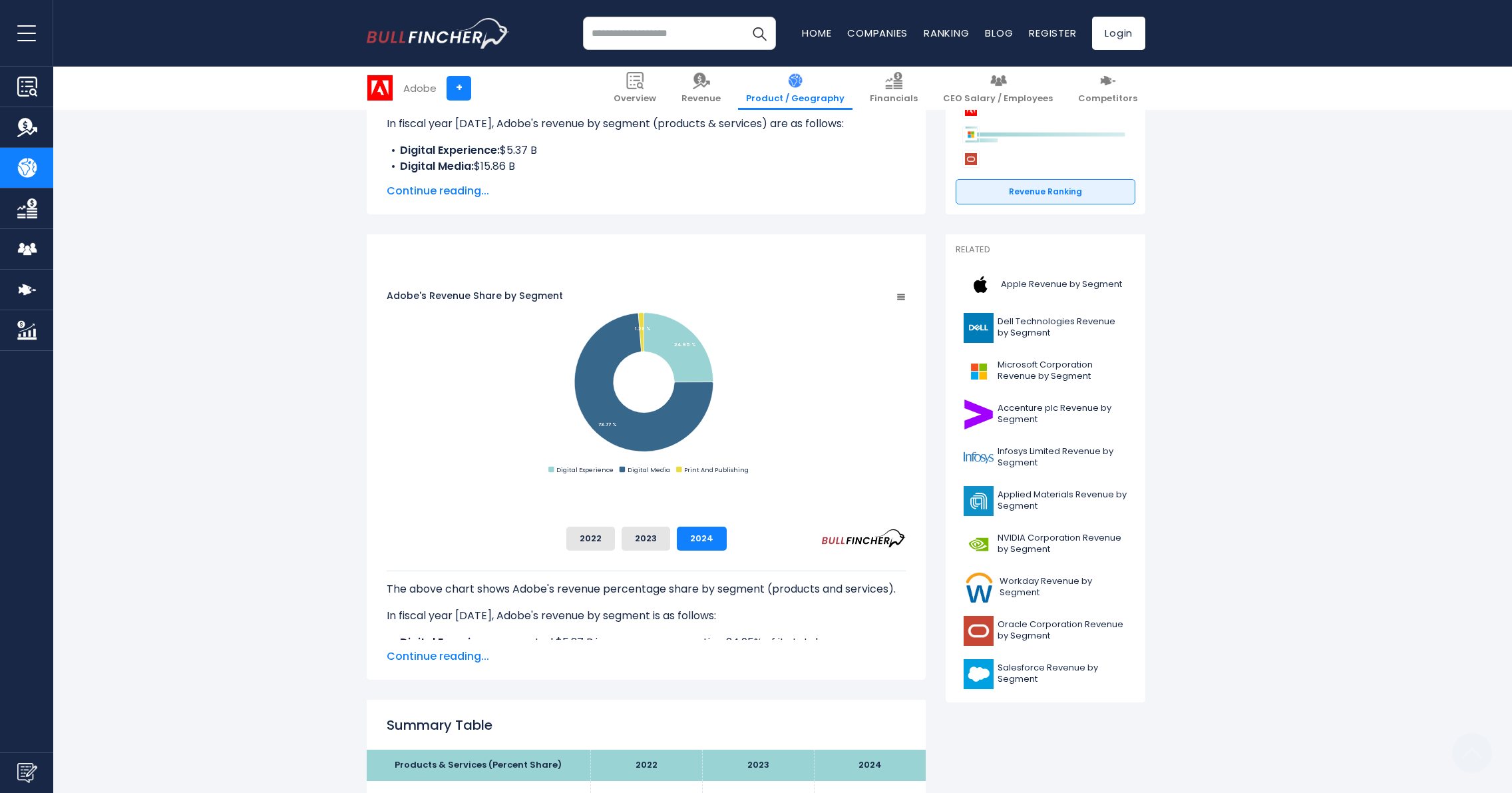
scroll to position [300, 0]
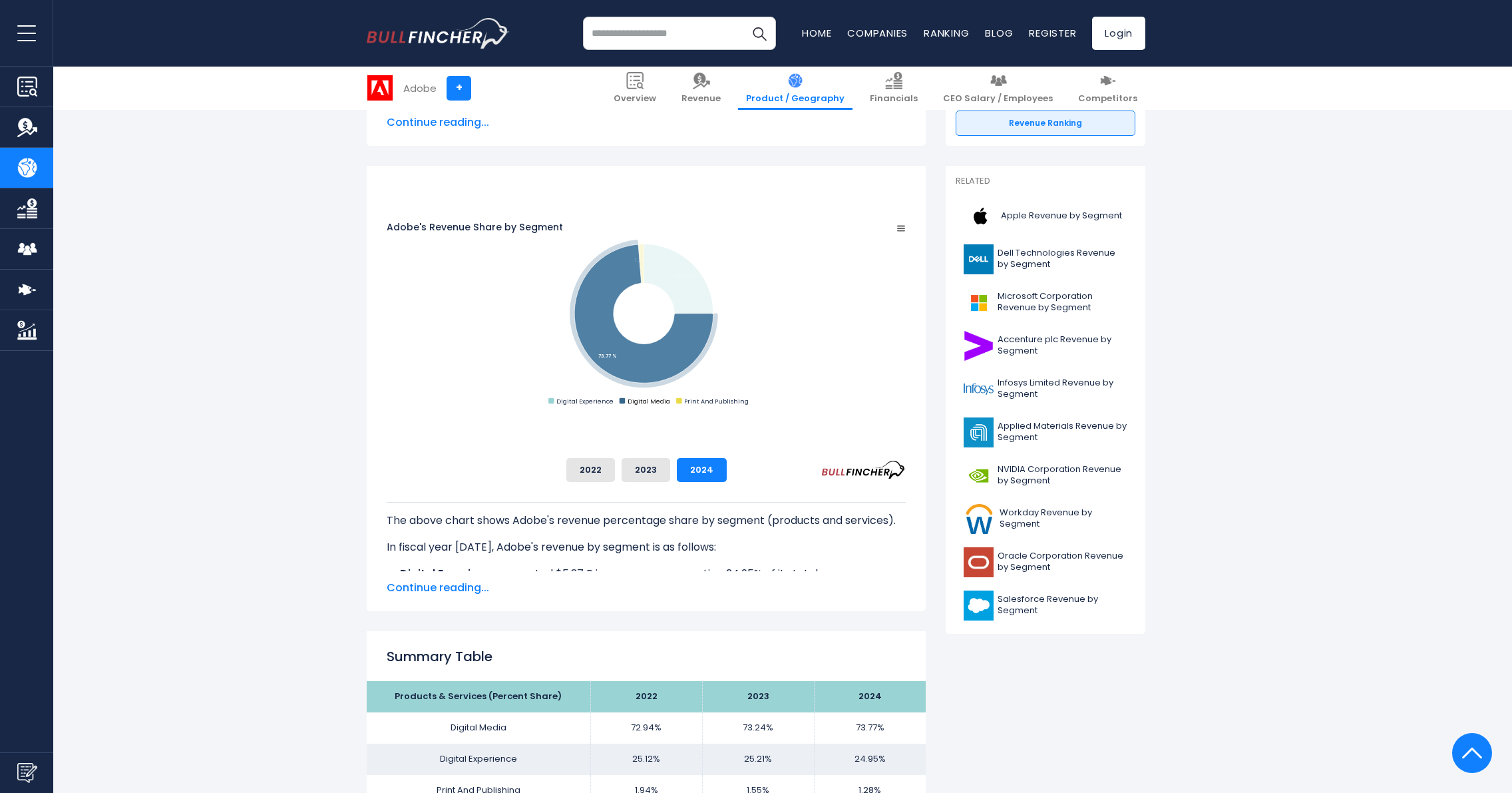
click at [670, 406] on text "Digital Media" at bounding box center [649, 401] width 43 height 8
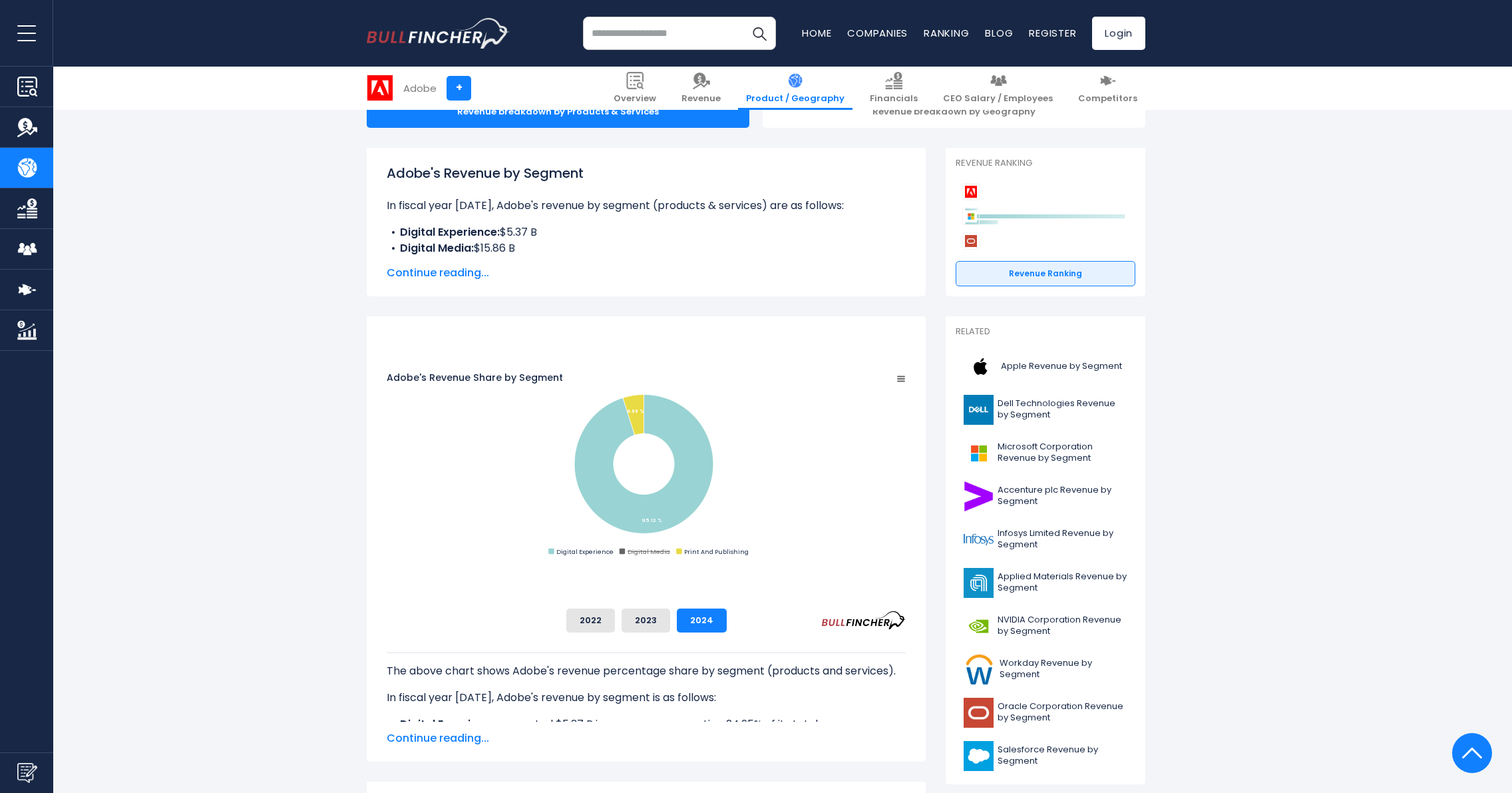
scroll to position [0, 0]
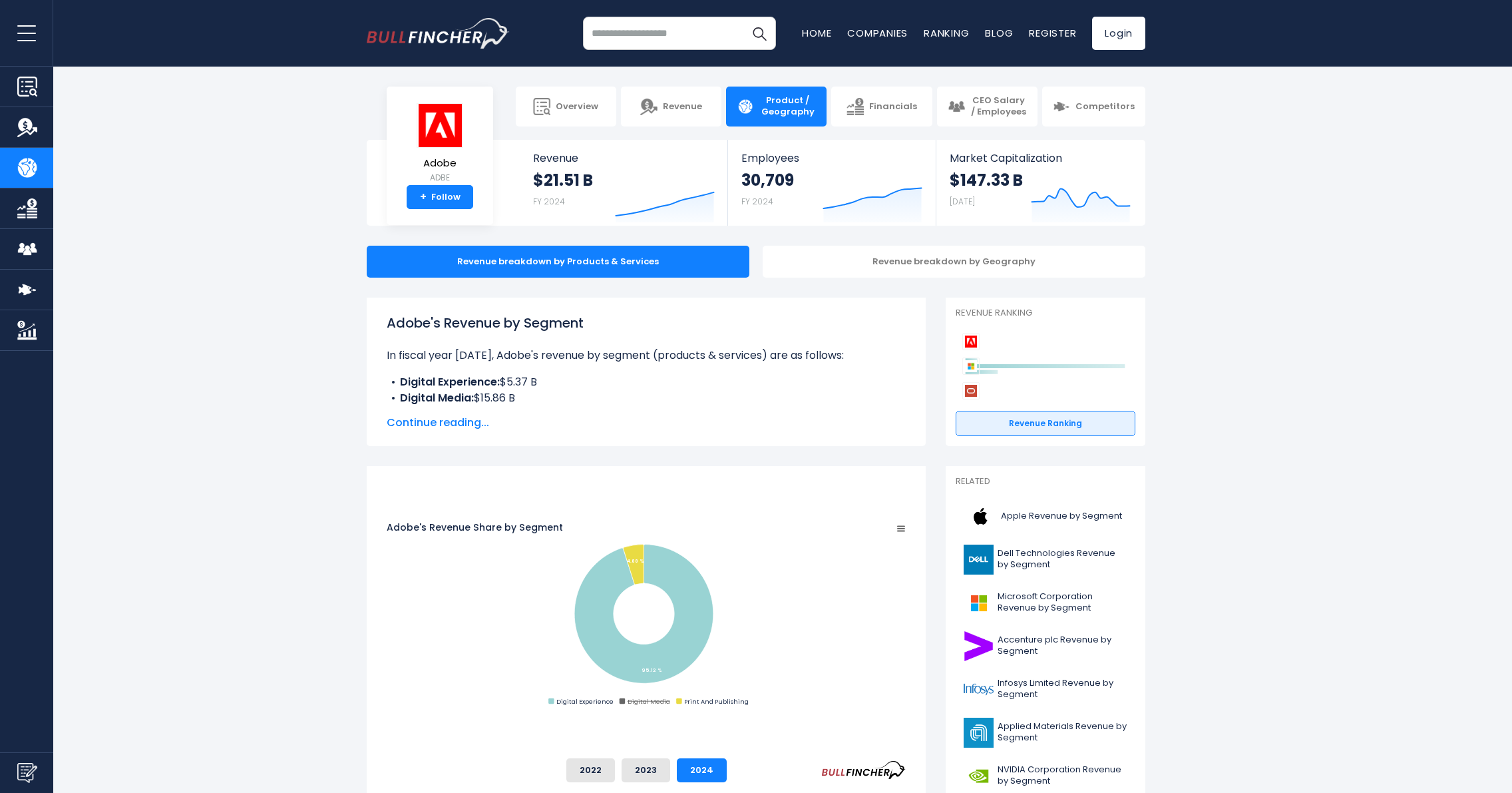
click at [426, 424] on span "Continue reading..." at bounding box center [646, 422] width 519 height 16
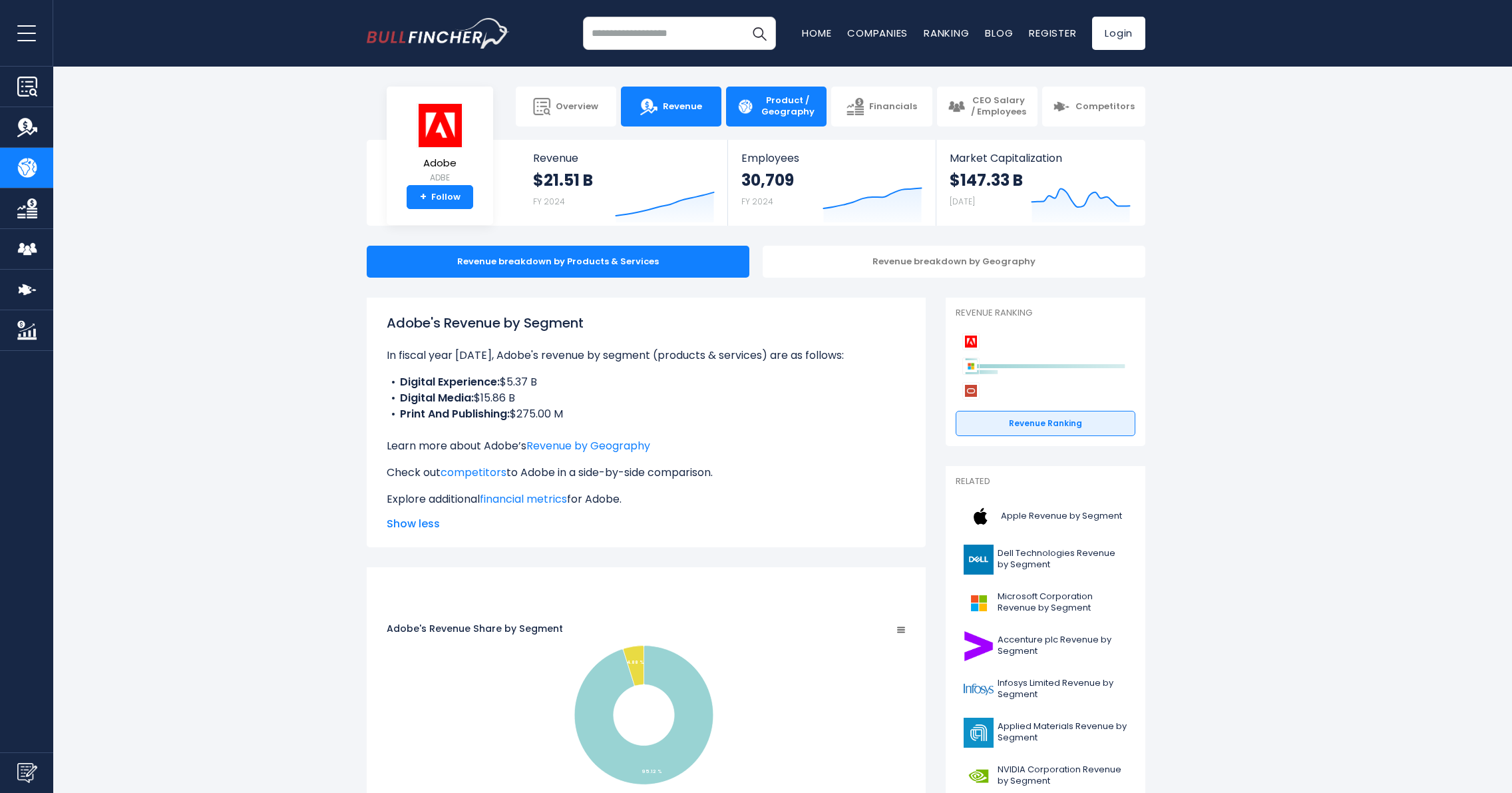
click at [664, 104] on link "Revenue" at bounding box center [671, 106] width 101 height 40
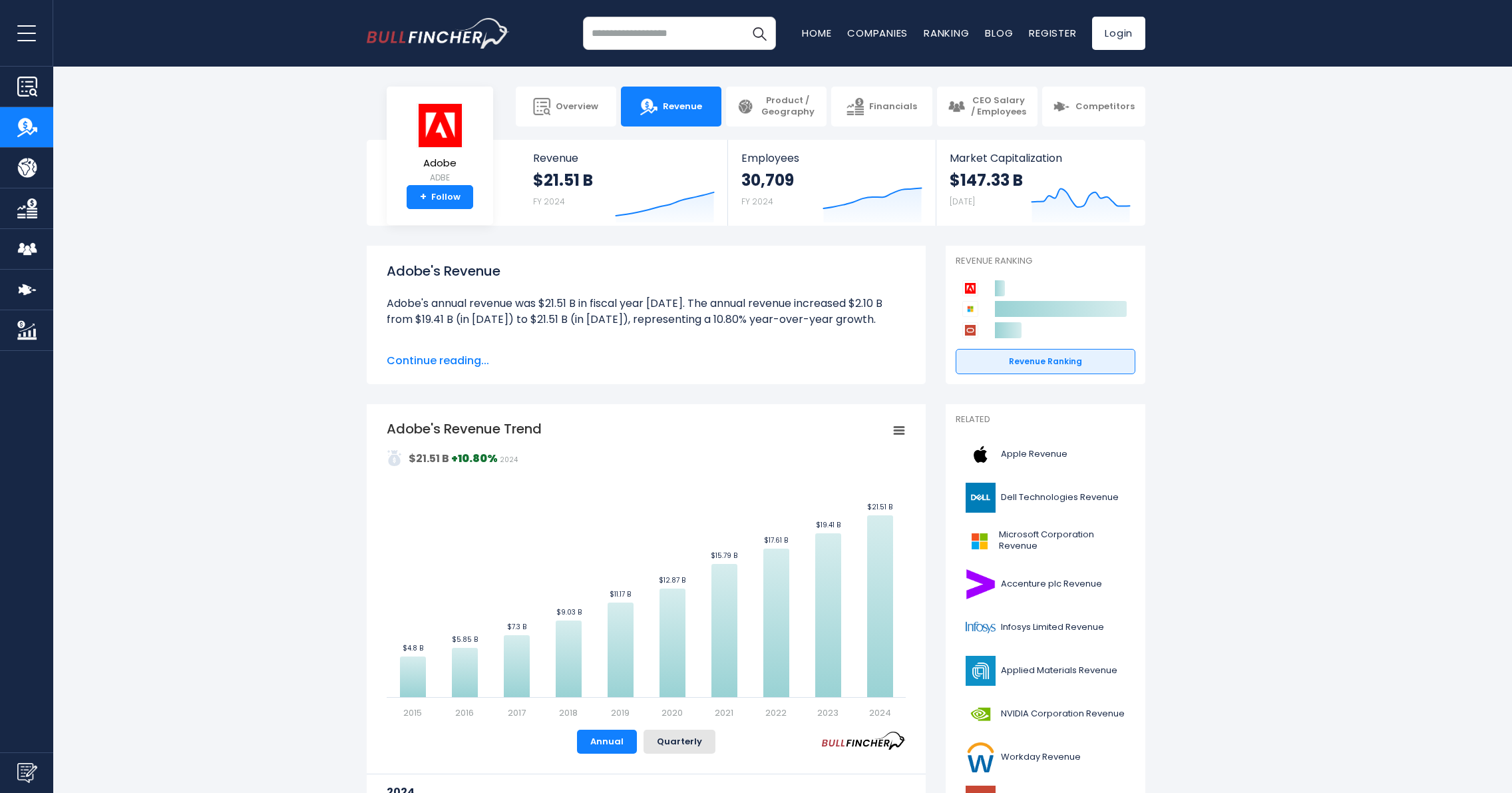
click at [445, 361] on span "Continue reading..." at bounding box center [646, 361] width 519 height 16
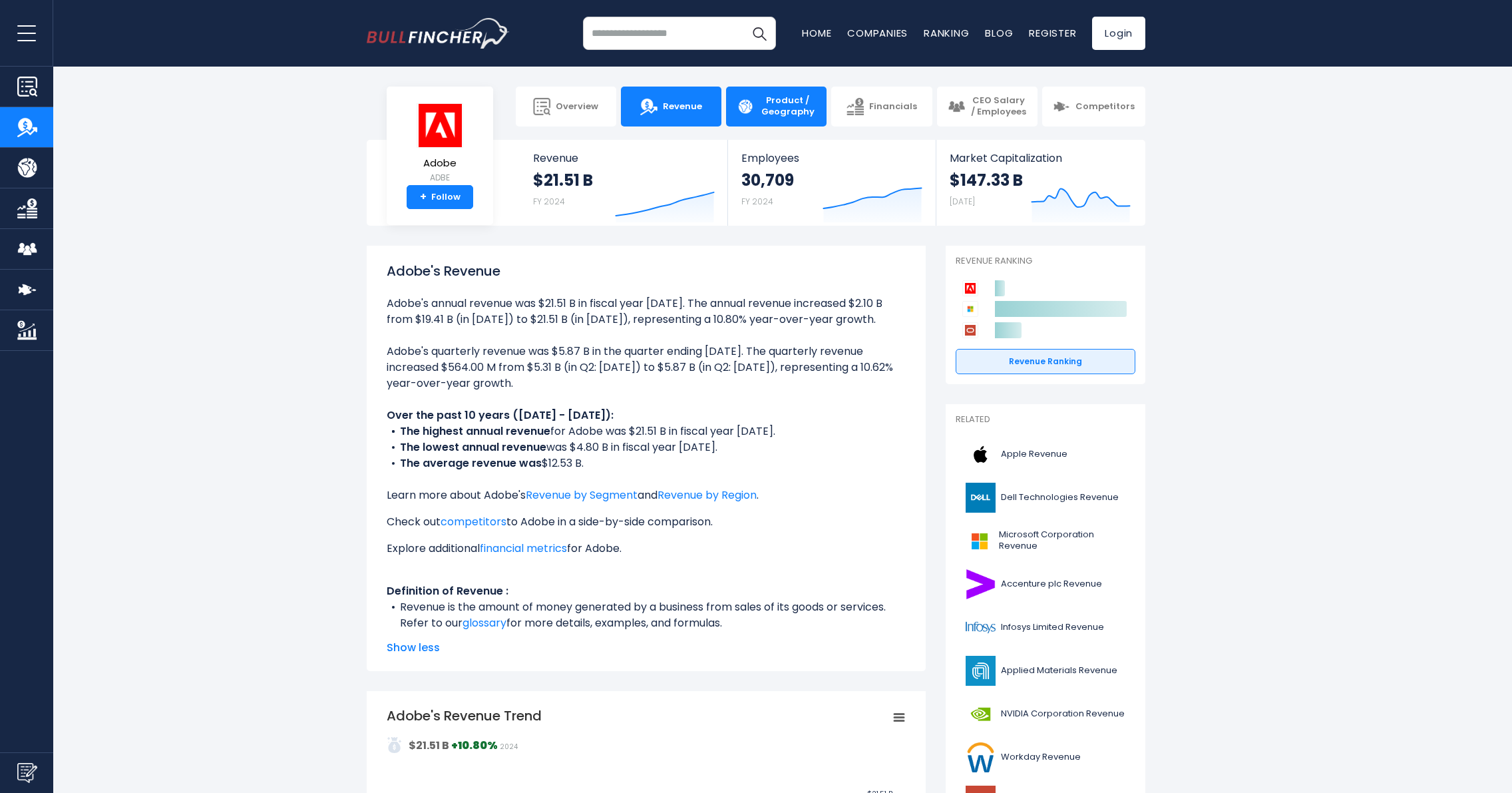
click at [806, 105] on span "Product / Geography" at bounding box center [787, 106] width 57 height 22
